Goal: Information Seeking & Learning: Check status

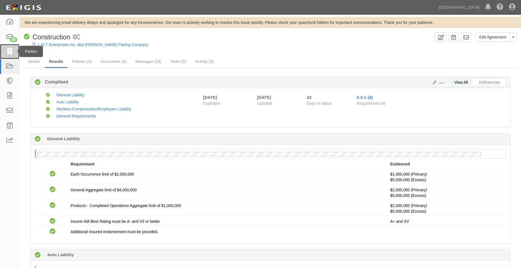
click at [14, 51] on link at bounding box center [9, 51] width 19 height 15
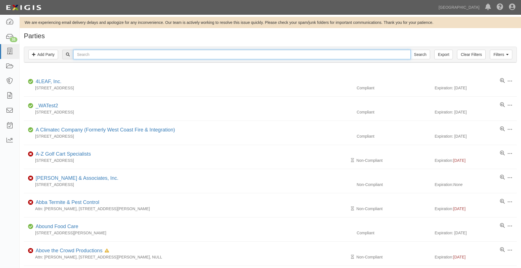
click at [84, 53] on input "text" at bounding box center [241, 55] width 337 height 10
type input "ayso"
click at [410, 50] on input "Search" at bounding box center [420, 55] width 20 height 10
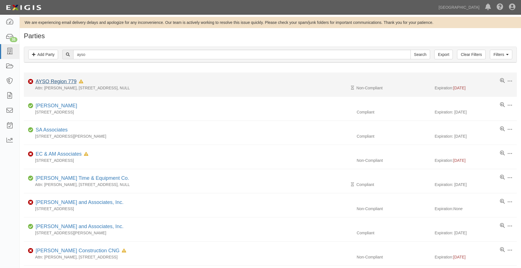
click at [55, 84] on li "Edit Log activity Add task Send message Archive Non-Compliant AYSO Region 779 I…" at bounding box center [270, 84] width 493 height 24
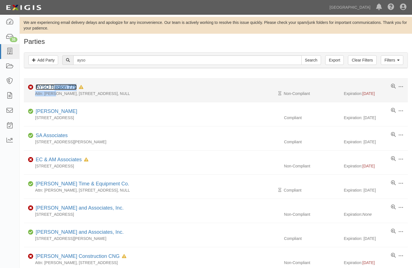
click at [69, 87] on link "AYSO Region 779" at bounding box center [56, 87] width 41 height 6
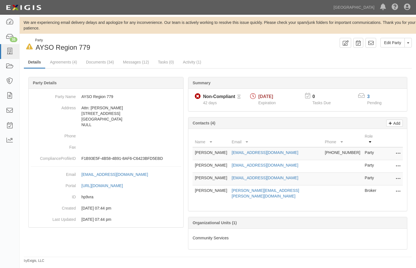
click at [234, 47] on div "Edit Party Toggle Party Dropdown View Audit Trail Archive Party Send Message Ad…" at bounding box center [317, 43] width 198 height 10
click at [89, 65] on link "Documents (34)" at bounding box center [100, 62] width 36 height 12
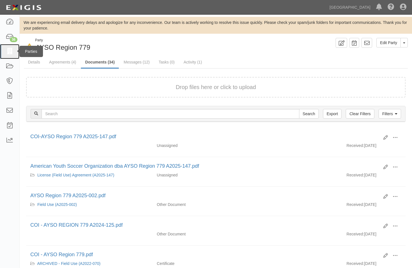
click at [11, 47] on link at bounding box center [9, 51] width 19 height 15
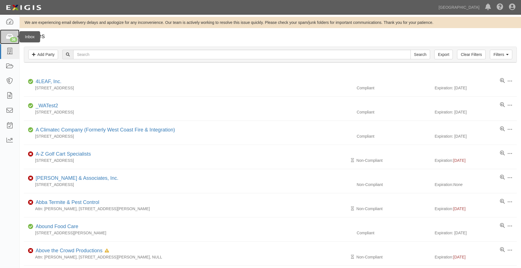
click at [13, 36] on icon at bounding box center [10, 37] width 8 height 6
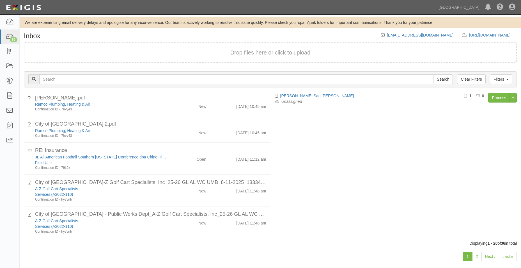
scroll to position [423, 0]
click at [13, 47] on link at bounding box center [9, 51] width 19 height 15
